Goal: Find specific page/section: Find specific page/section

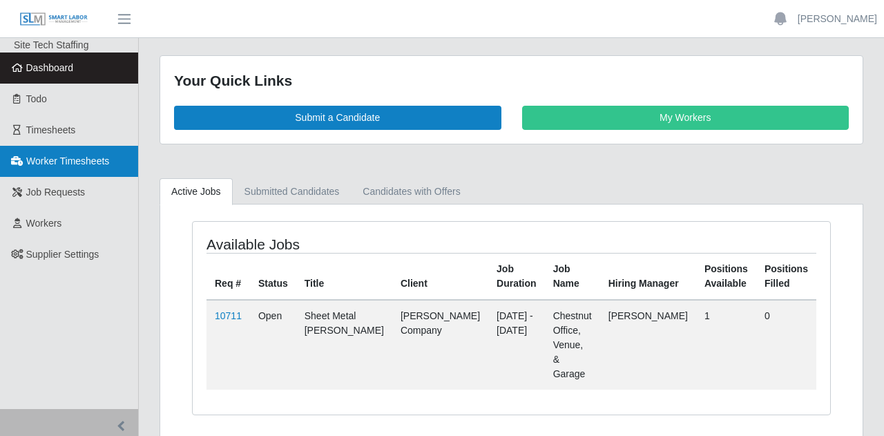
click at [83, 168] on link "Worker Timesheets" at bounding box center [69, 161] width 138 height 31
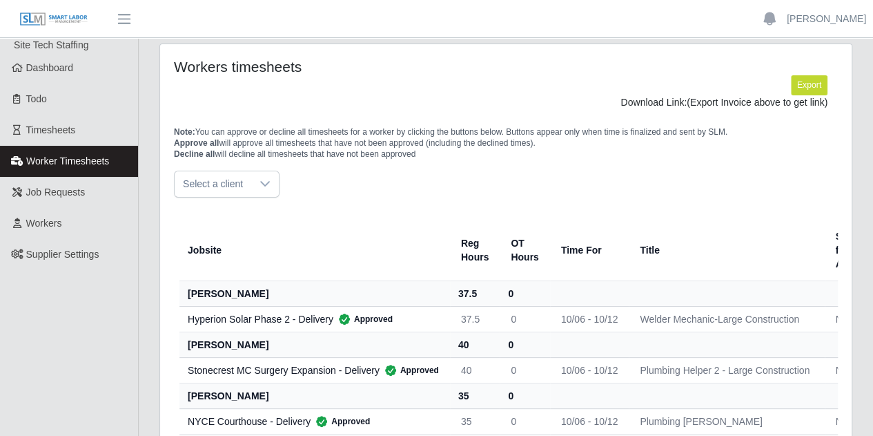
click at [616, 222] on th "Time For" at bounding box center [589, 250] width 79 height 61
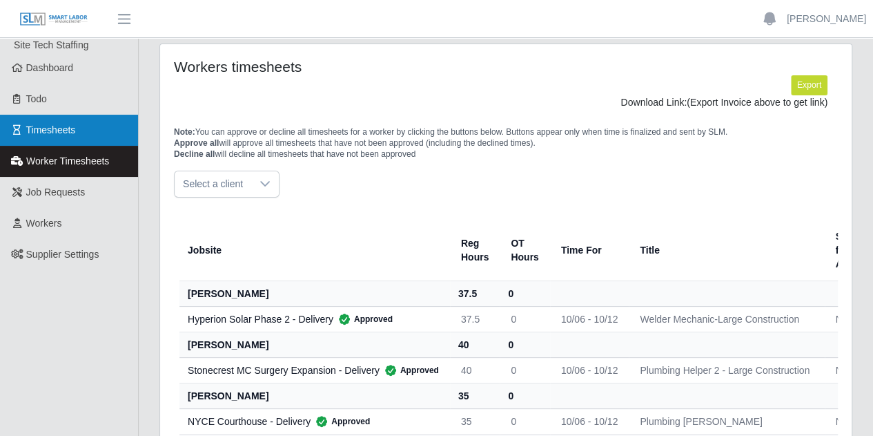
click at [98, 130] on link "Timesheets" at bounding box center [69, 130] width 138 height 31
